Goal: Information Seeking & Learning: Learn about a topic

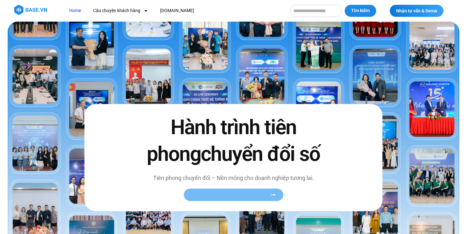
click at [230, 198] on link "Xem toàn bộ câu chuyện khách hàng" at bounding box center [234, 195] width 100 height 12
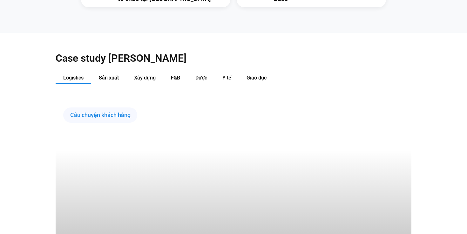
scroll to position [666, 0]
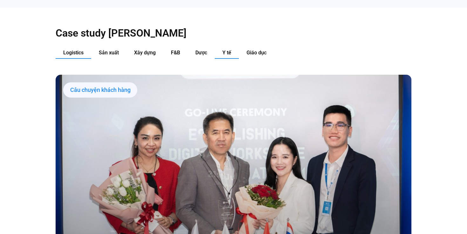
click at [227, 47] on button "Y tế" at bounding box center [227, 53] width 24 height 12
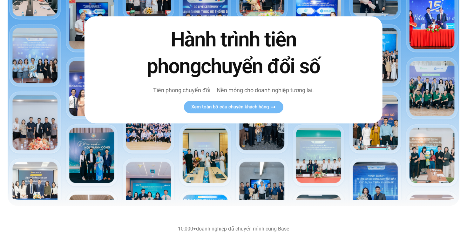
scroll to position [0, 0]
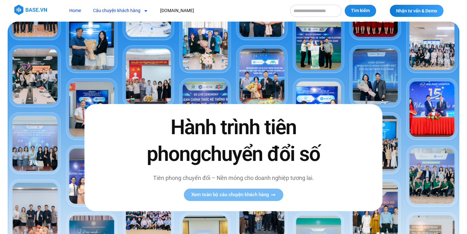
click at [138, 12] on link "Câu chuyện khách hàng" at bounding box center [120, 11] width 65 height 12
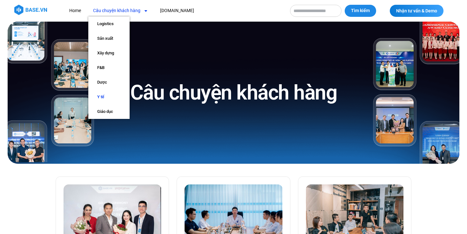
click at [113, 99] on link "Y tế" at bounding box center [108, 97] width 41 height 15
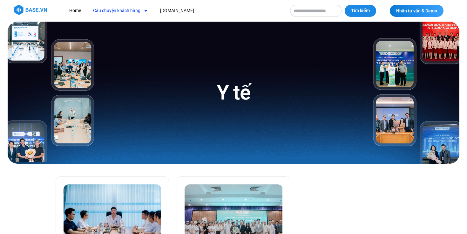
click at [130, 9] on link "Câu chuyện khách hàng" at bounding box center [120, 11] width 65 height 12
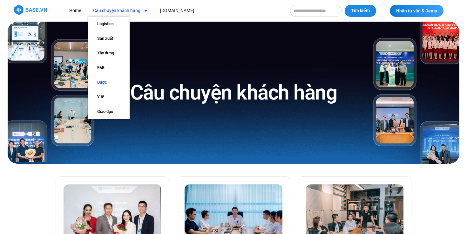
click at [107, 81] on link "Dược" at bounding box center [108, 82] width 41 height 15
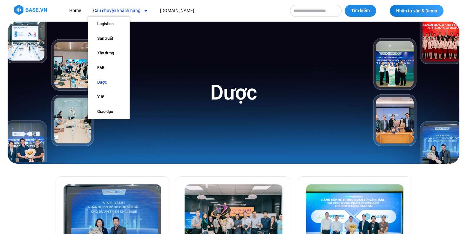
click at [118, 11] on link "Câu chuyện khách hàng" at bounding box center [120, 11] width 65 height 12
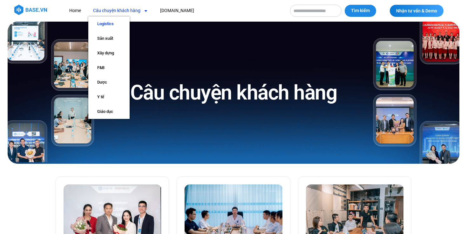
click at [105, 24] on link "Logistics" at bounding box center [108, 24] width 41 height 15
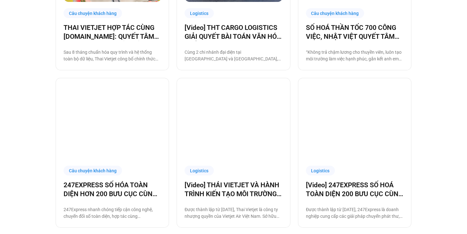
scroll to position [630, 0]
